Goal: Book appointment/travel/reservation

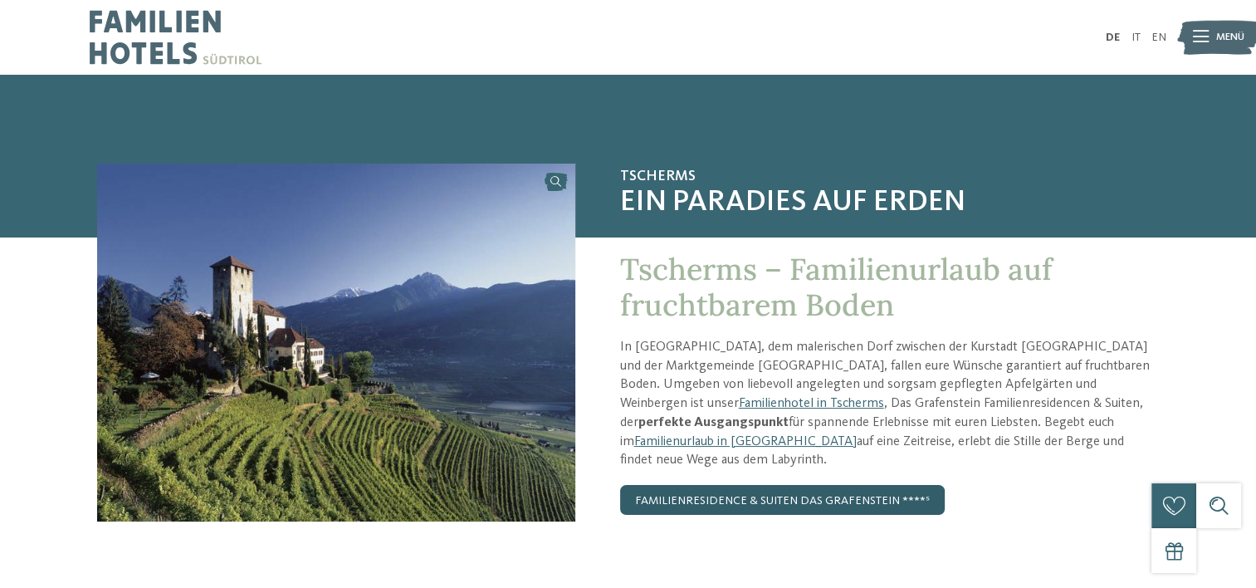
click at [706, 485] on link "Familienresidence & Suiten Das Grafenstein ****ˢ" at bounding box center [782, 500] width 325 height 30
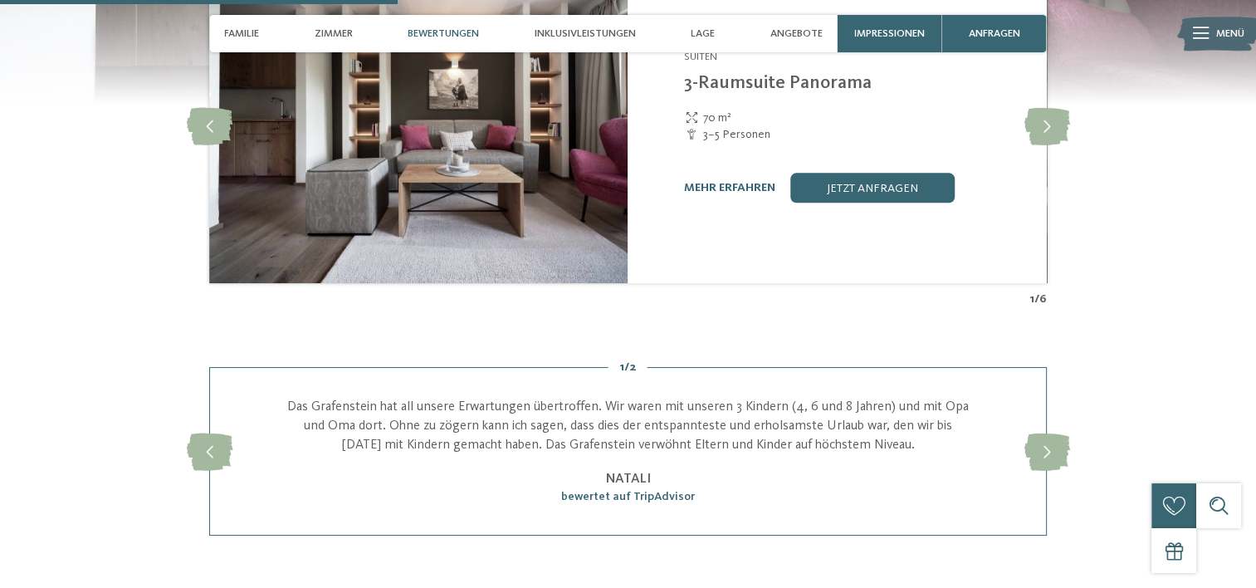
scroll to position [1577, 0]
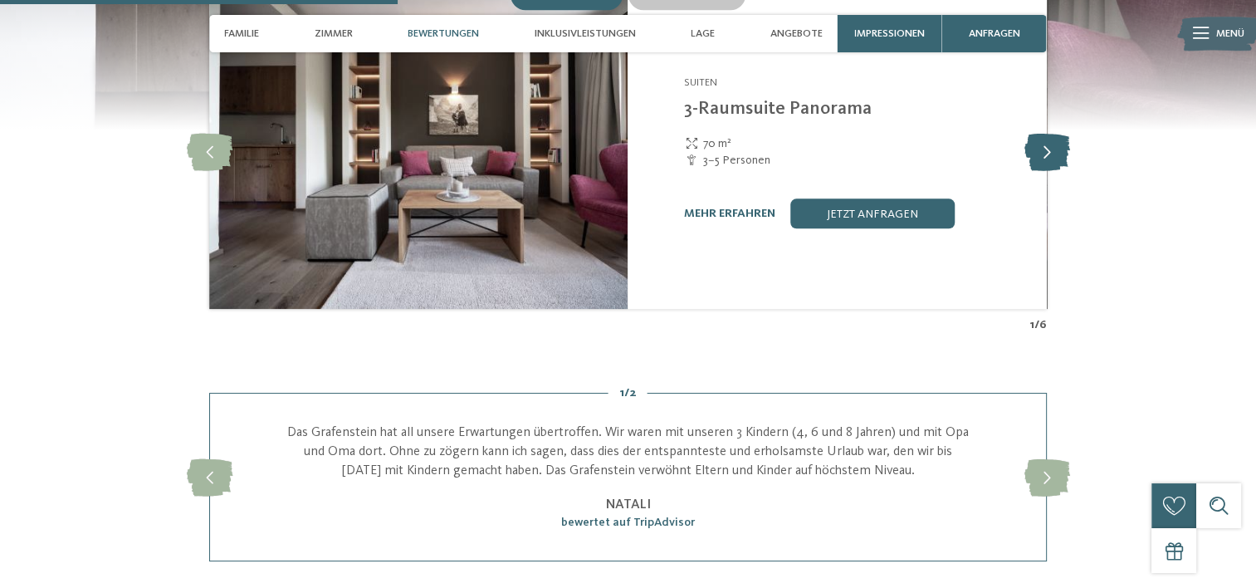
click at [1033, 138] on icon at bounding box center [1047, 152] width 46 height 37
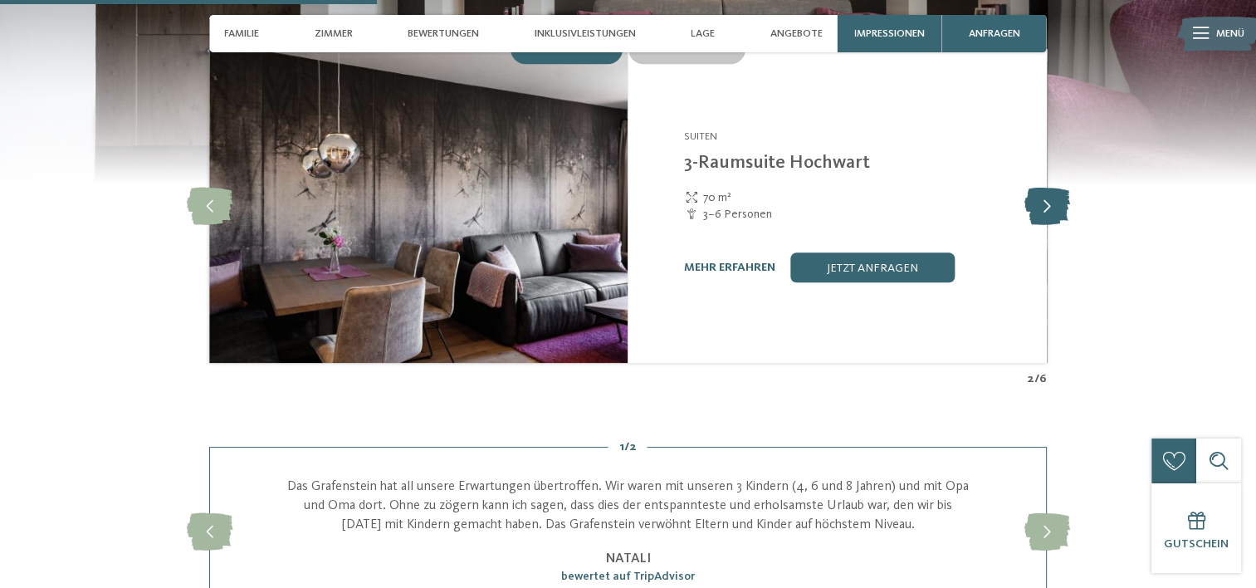
scroll to position [1494, 0]
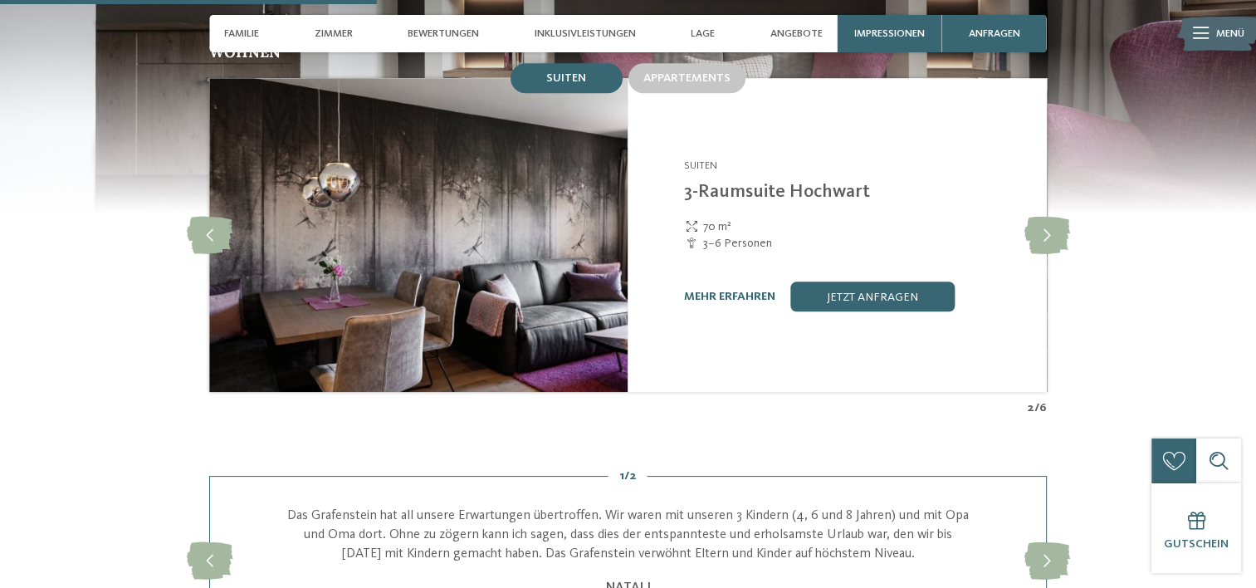
click at [1072, 222] on div "Wohnen Suiten Appartements 3" at bounding box center [628, 230] width 1017 height 371
click at [1058, 221] on icon at bounding box center [1047, 235] width 46 height 37
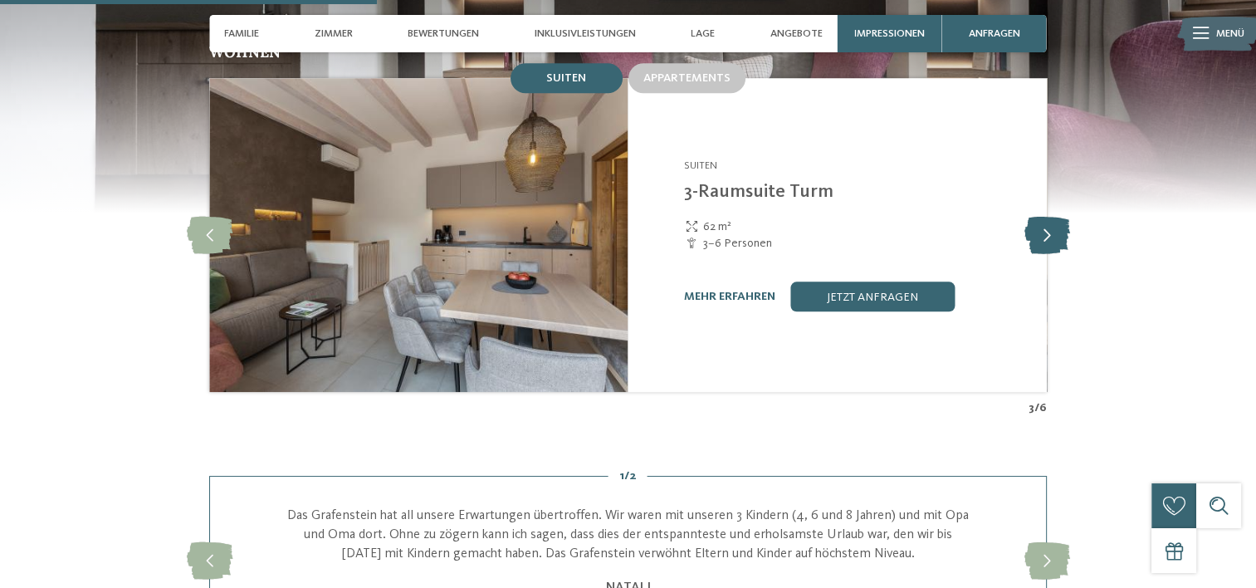
click at [1058, 221] on icon at bounding box center [1047, 235] width 46 height 37
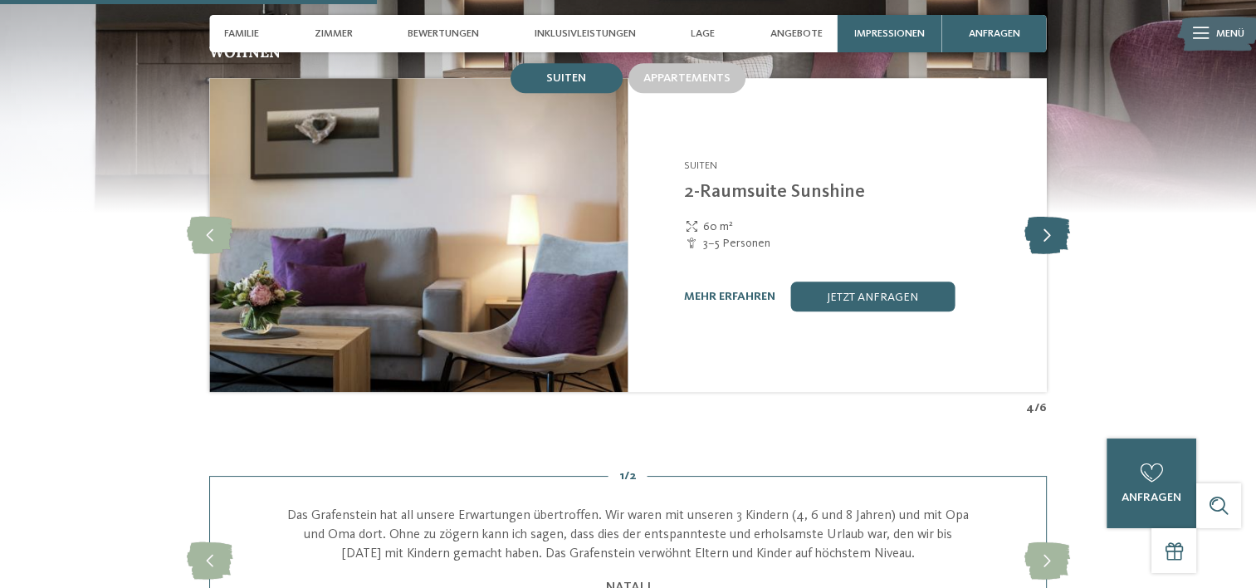
click at [1058, 221] on icon at bounding box center [1047, 235] width 46 height 37
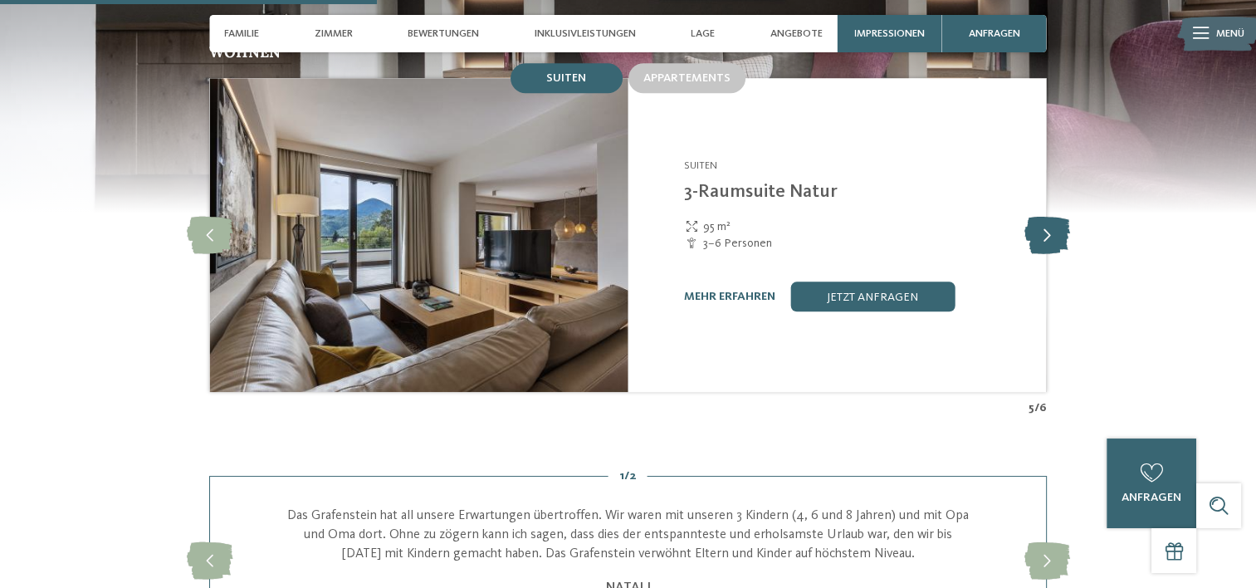
click at [1058, 221] on icon at bounding box center [1047, 235] width 46 height 37
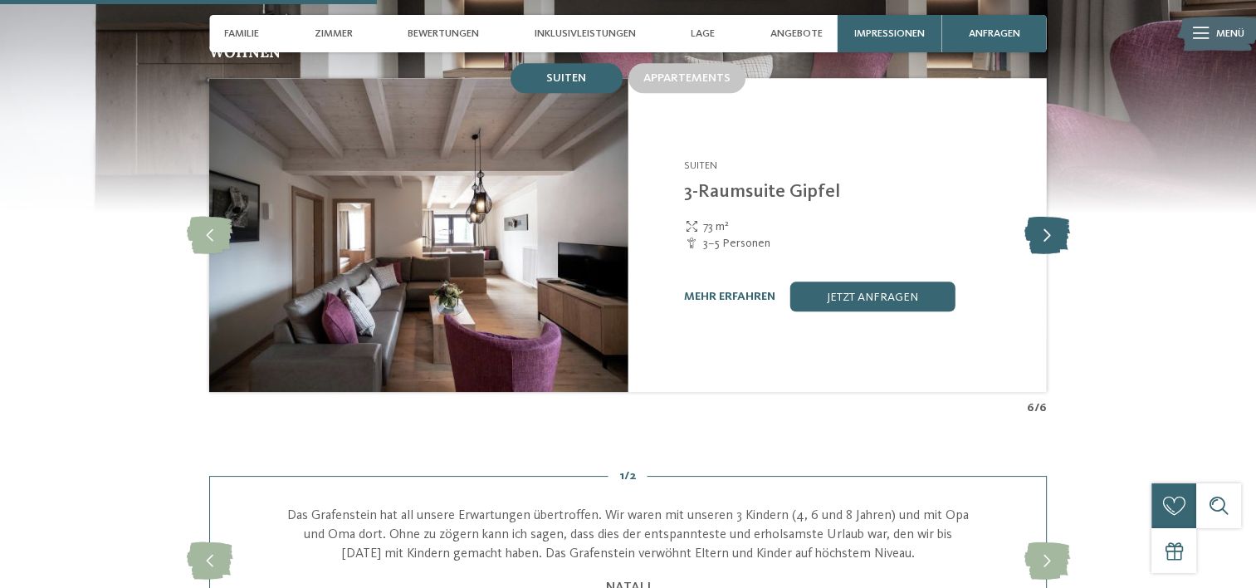
click at [1058, 221] on icon at bounding box center [1047, 235] width 46 height 37
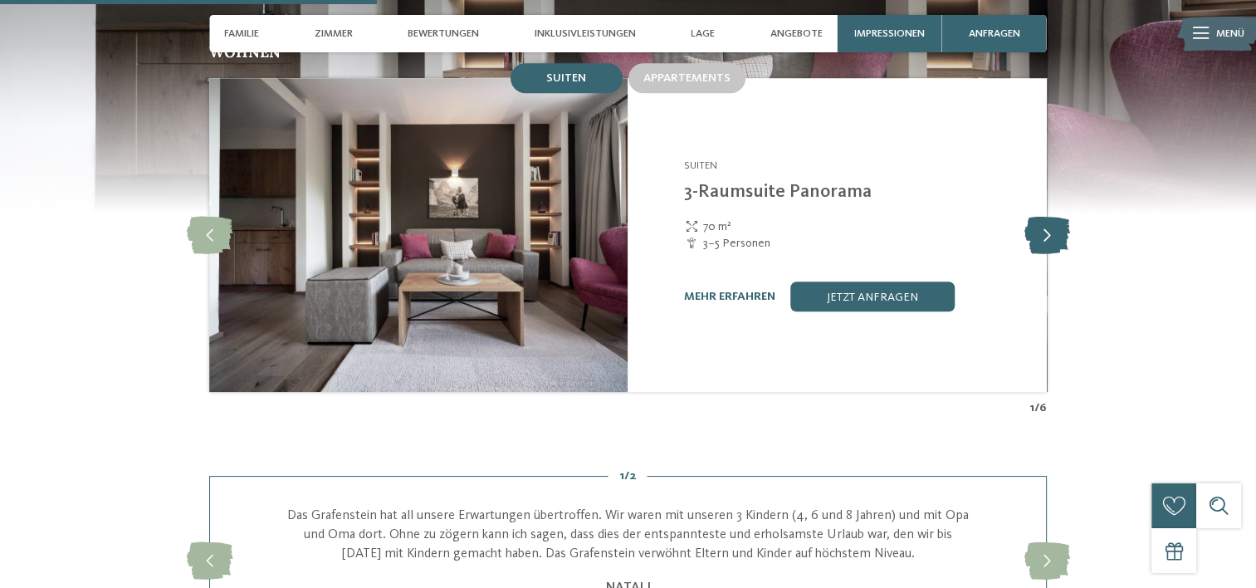
click at [1058, 221] on icon at bounding box center [1047, 235] width 46 height 37
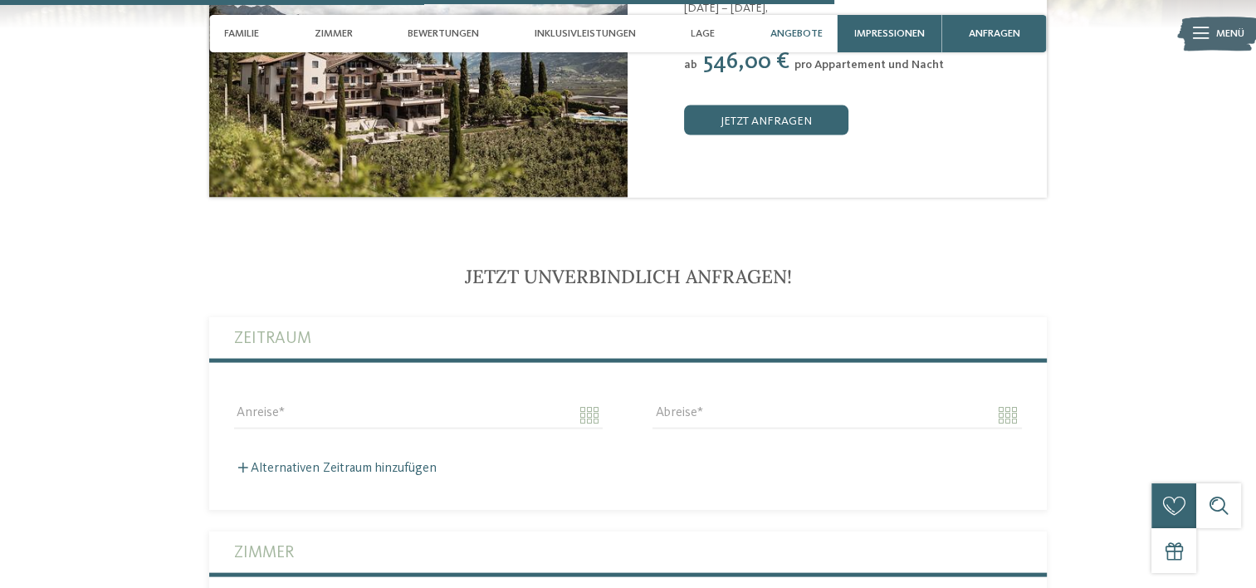
scroll to position [3320, 0]
